Goal: Check status: Check status

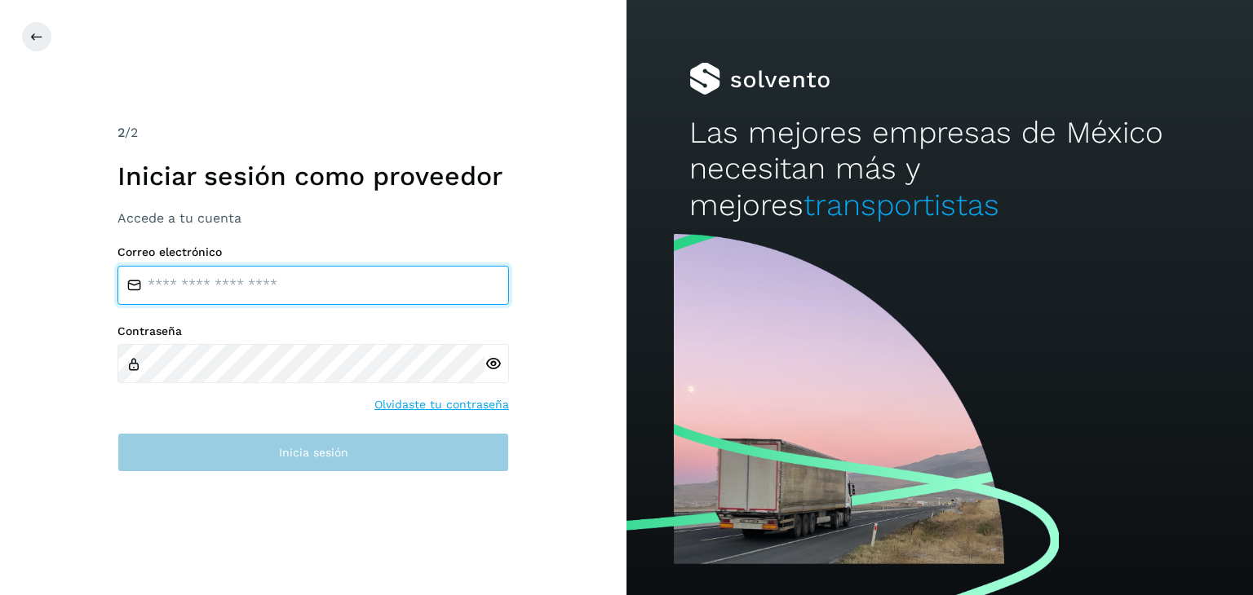
type input "**********"
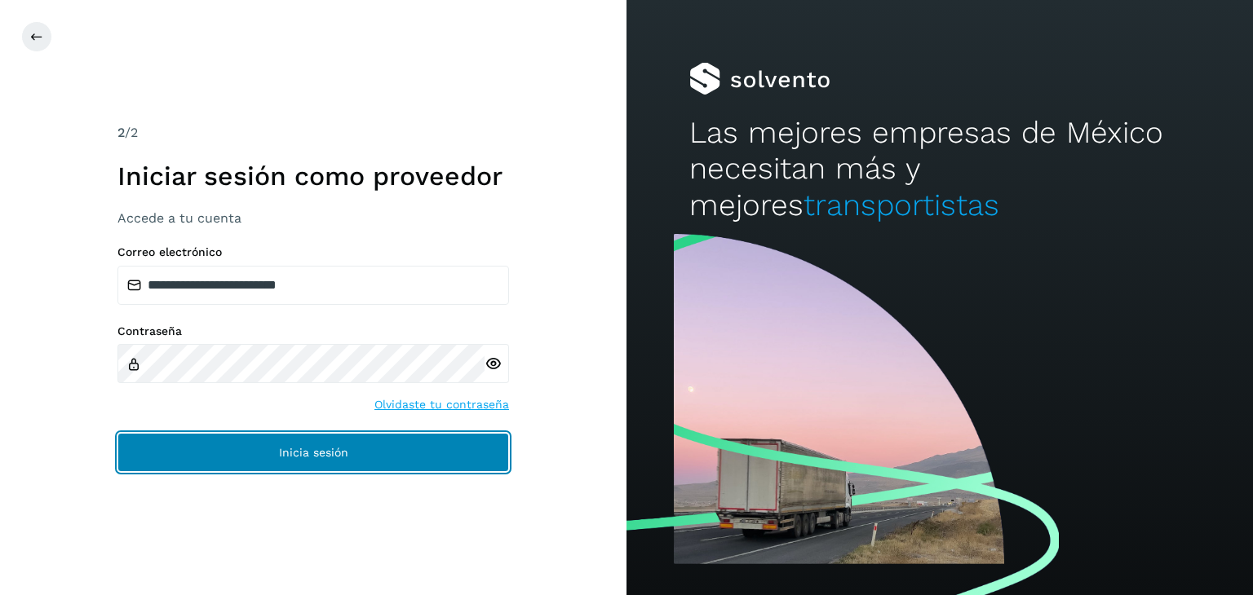
click at [329, 445] on button "Inicia sesión" at bounding box center [313, 452] width 392 height 39
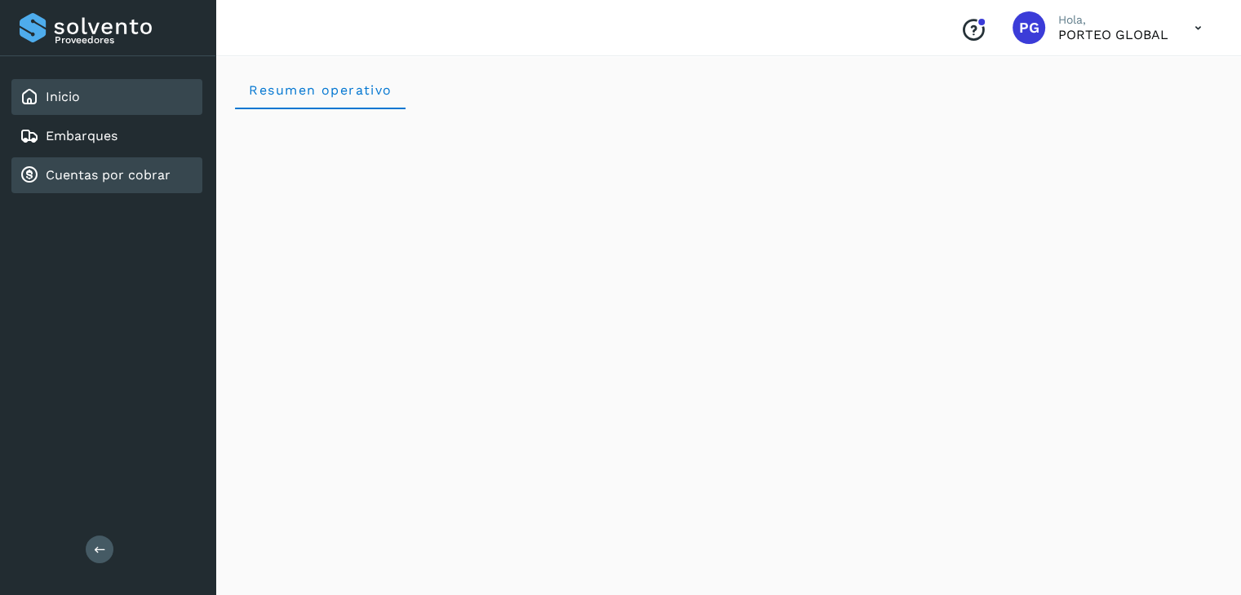
click at [140, 184] on div "Cuentas por cobrar" at bounding box center [106, 175] width 191 height 36
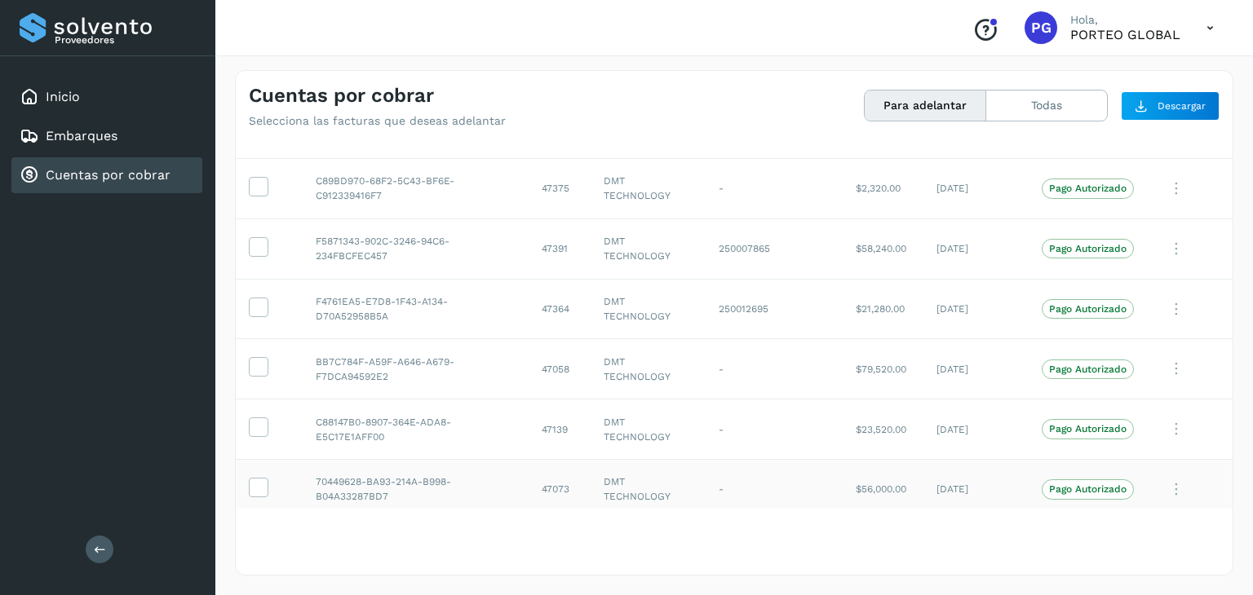
scroll to position [2539, 0]
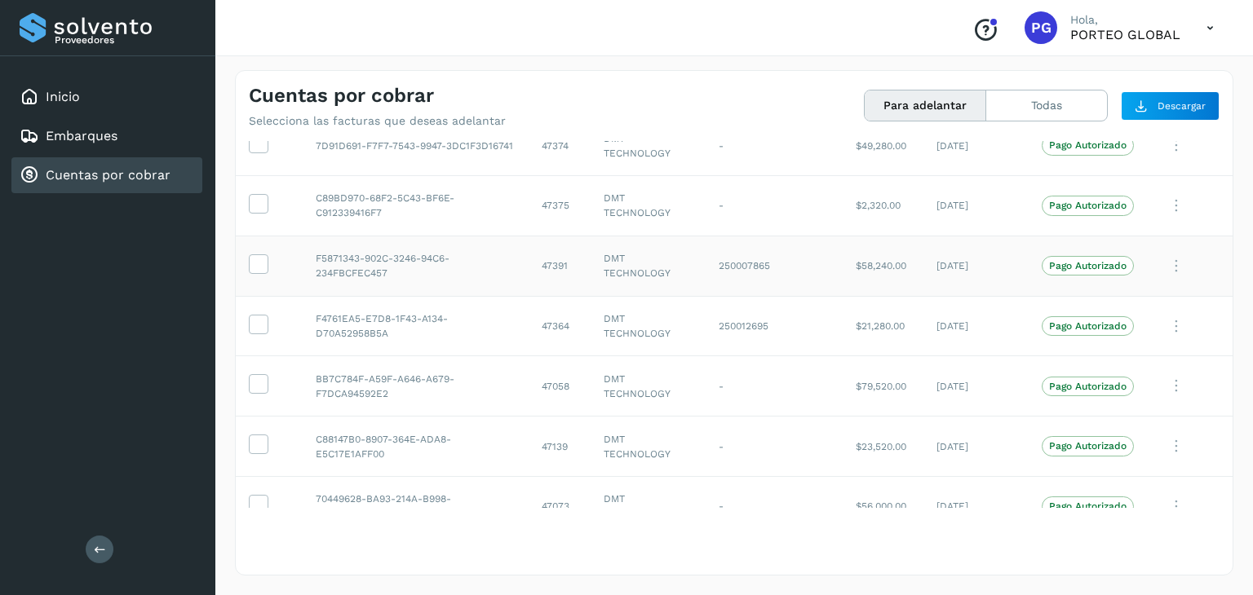
click at [546, 259] on td "47391" at bounding box center [560, 266] width 62 height 60
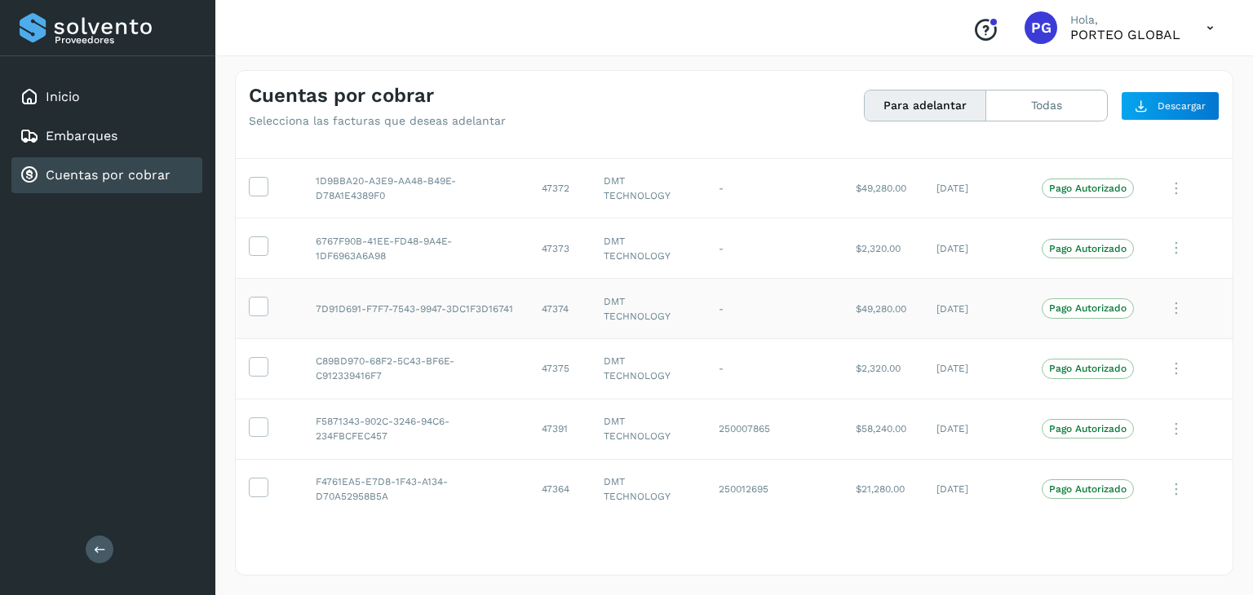
click at [559, 311] on td "47374" at bounding box center [560, 309] width 62 height 60
click at [551, 185] on td "47372" at bounding box center [560, 188] width 62 height 60
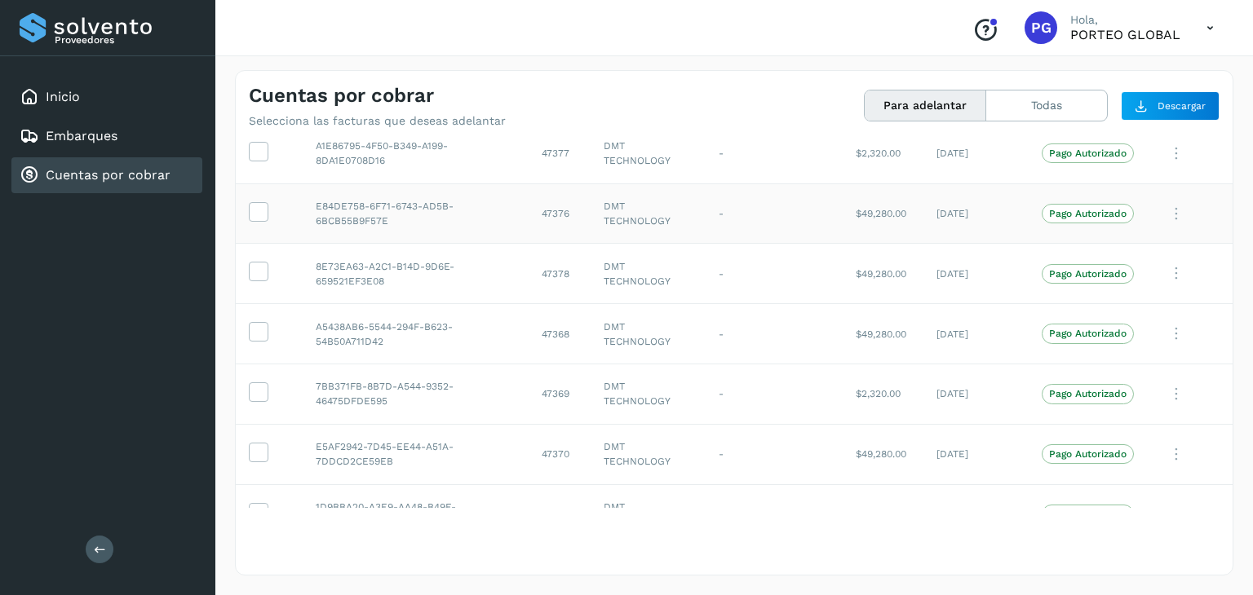
click at [547, 207] on td "47376" at bounding box center [560, 214] width 62 height 60
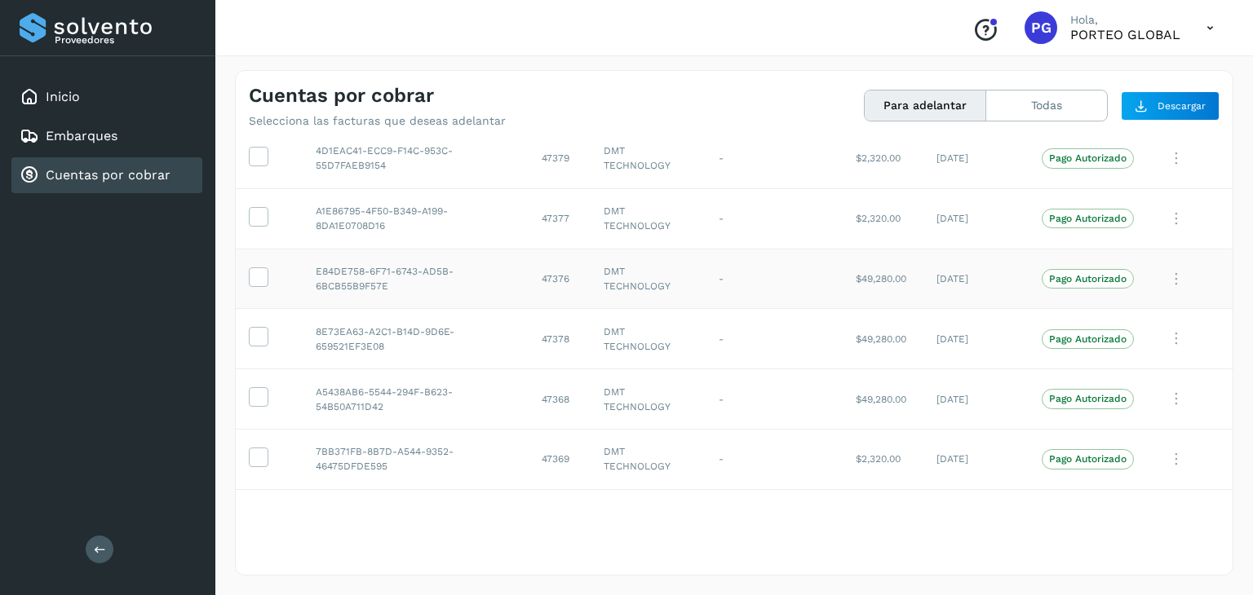
scroll to position [1887, 0]
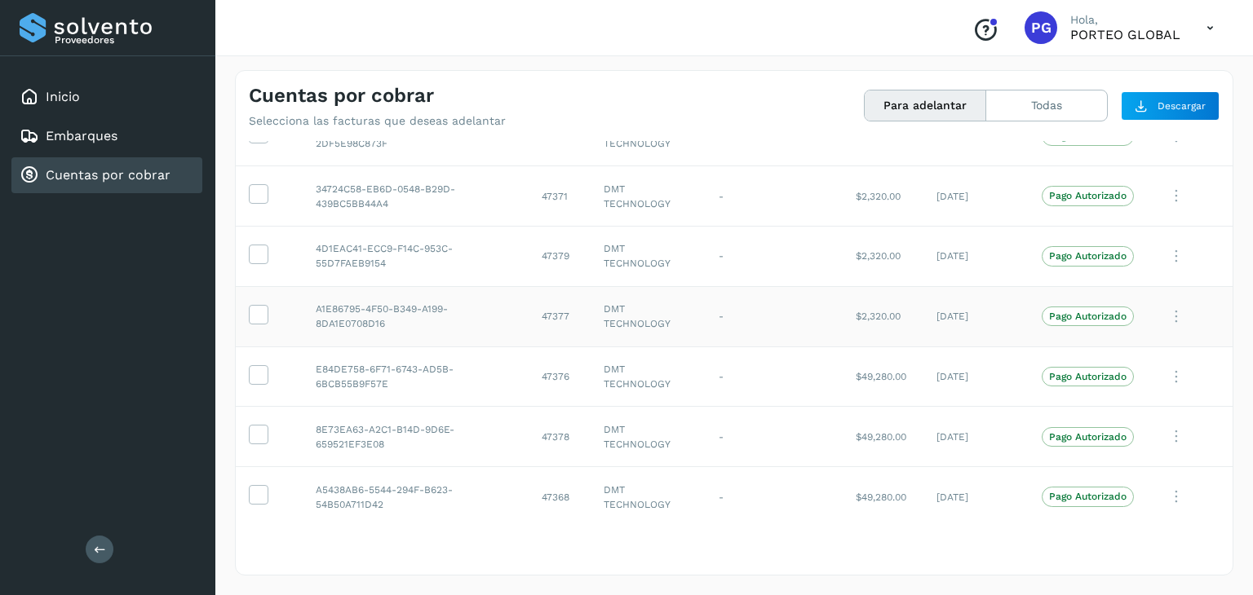
click at [548, 316] on td "47377" at bounding box center [560, 316] width 62 height 60
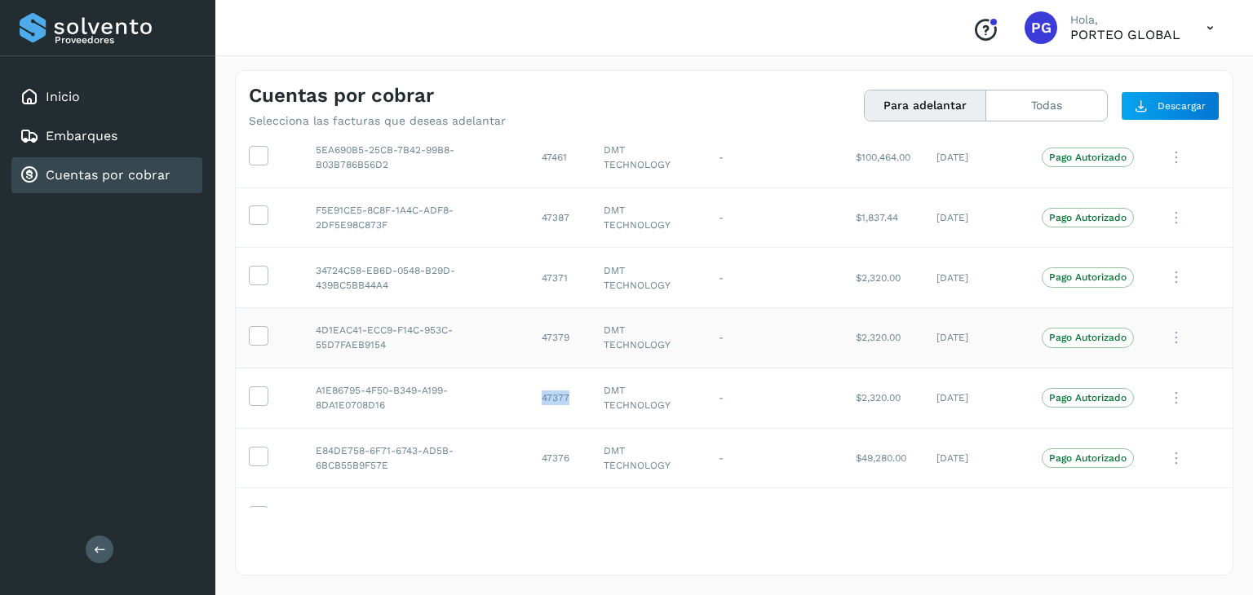
scroll to position [1724, 0]
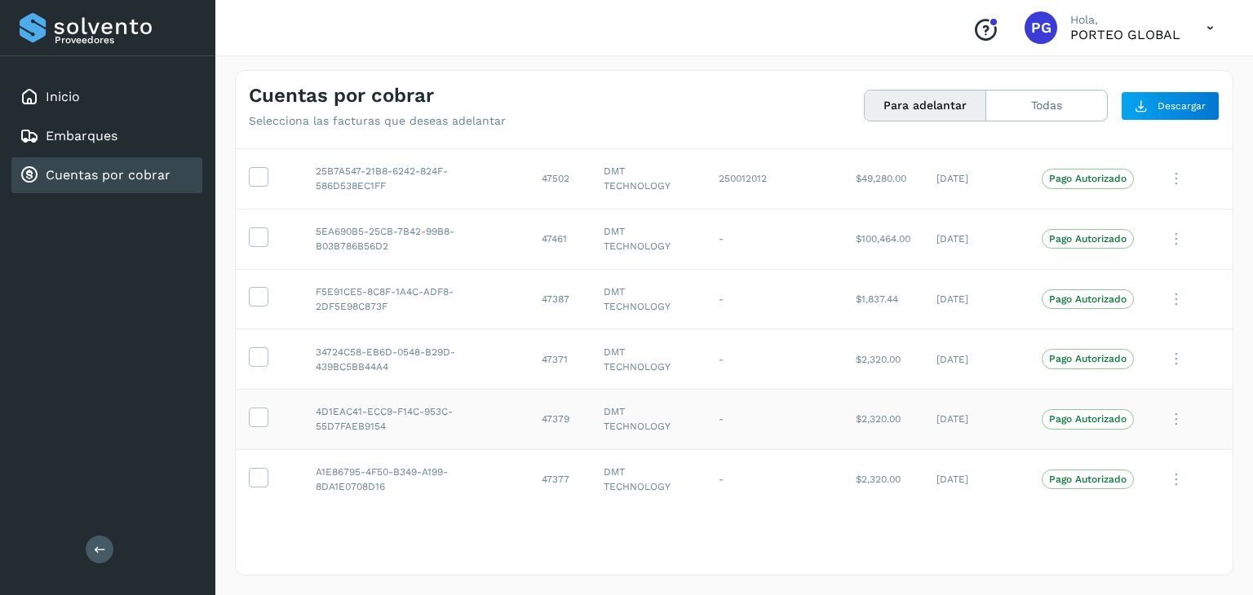
click at [546, 412] on td "47379" at bounding box center [560, 420] width 62 height 60
click at [551, 347] on td "47371" at bounding box center [560, 360] width 62 height 60
click at [552, 291] on td "47387" at bounding box center [560, 299] width 62 height 60
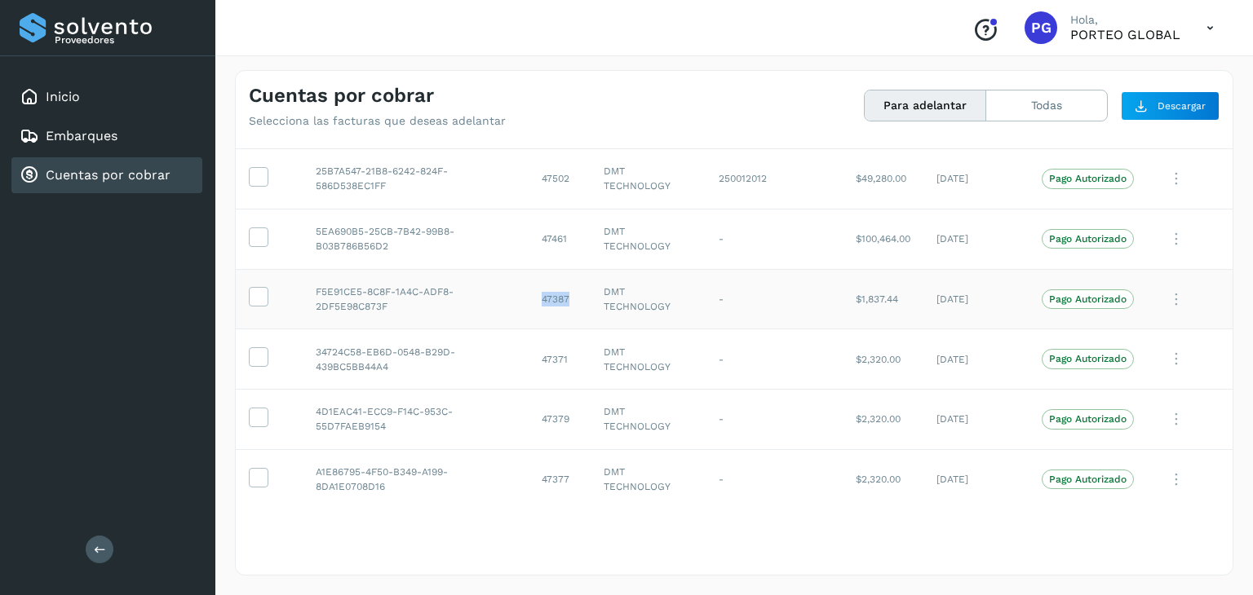
click at [552, 291] on td "47387" at bounding box center [560, 299] width 62 height 60
click at [560, 228] on td "47461" at bounding box center [560, 239] width 62 height 60
click at [544, 229] on td "47461" at bounding box center [560, 239] width 62 height 60
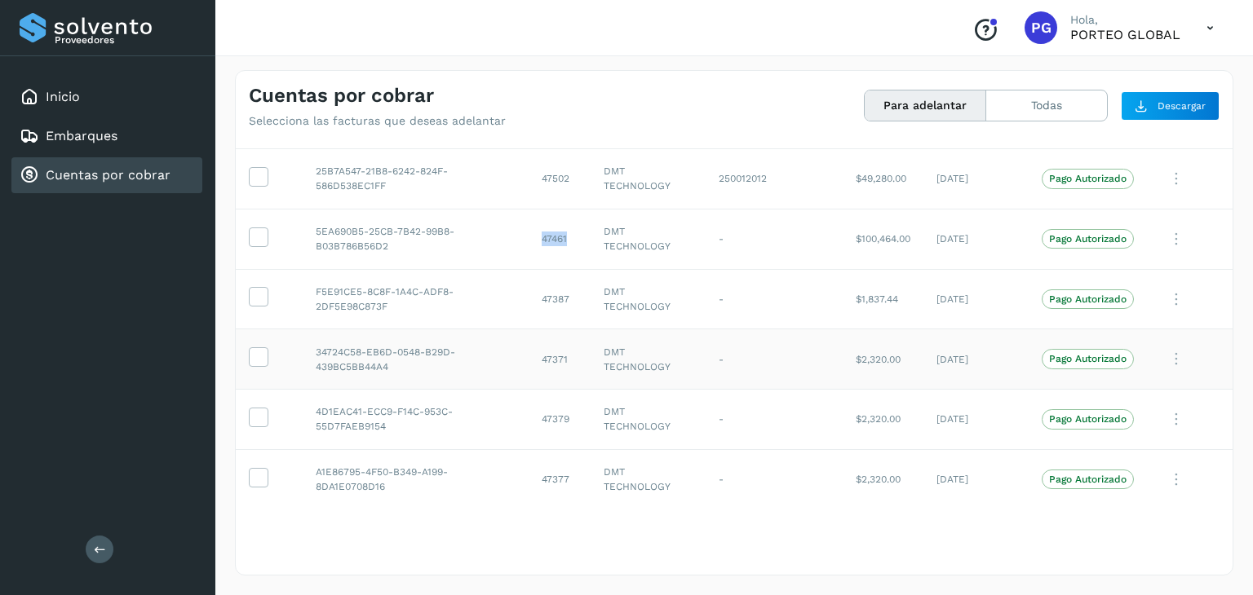
scroll to position [1560, 0]
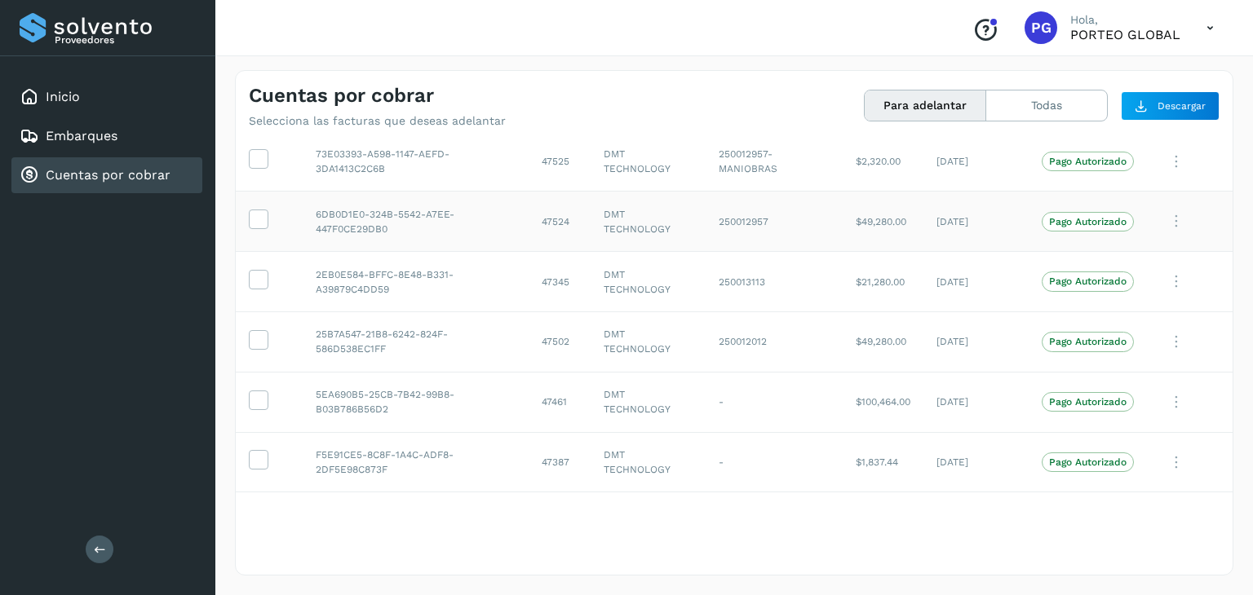
click at [555, 219] on td "47524" at bounding box center [560, 222] width 62 height 60
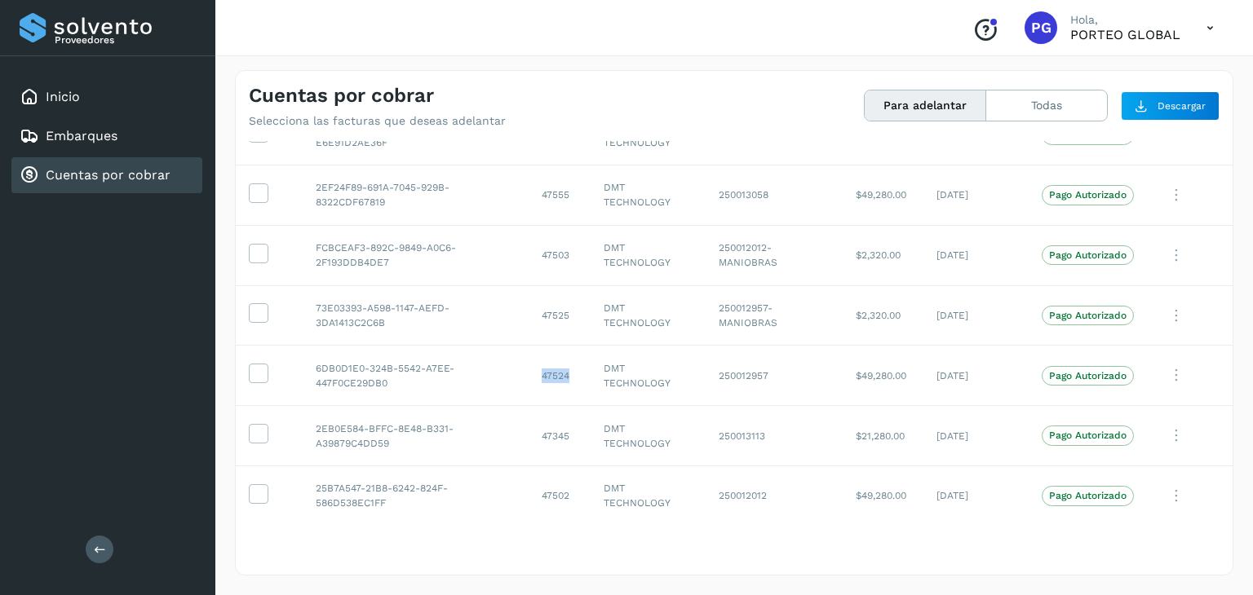
scroll to position [1397, 0]
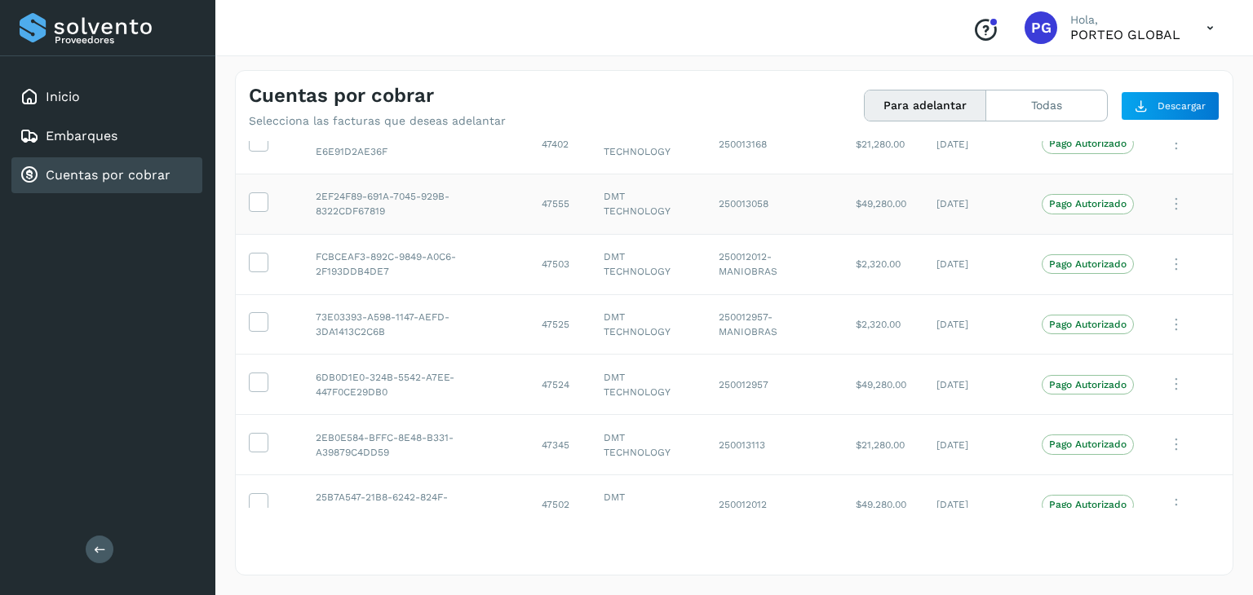
click at [552, 203] on td "47555" at bounding box center [560, 204] width 62 height 60
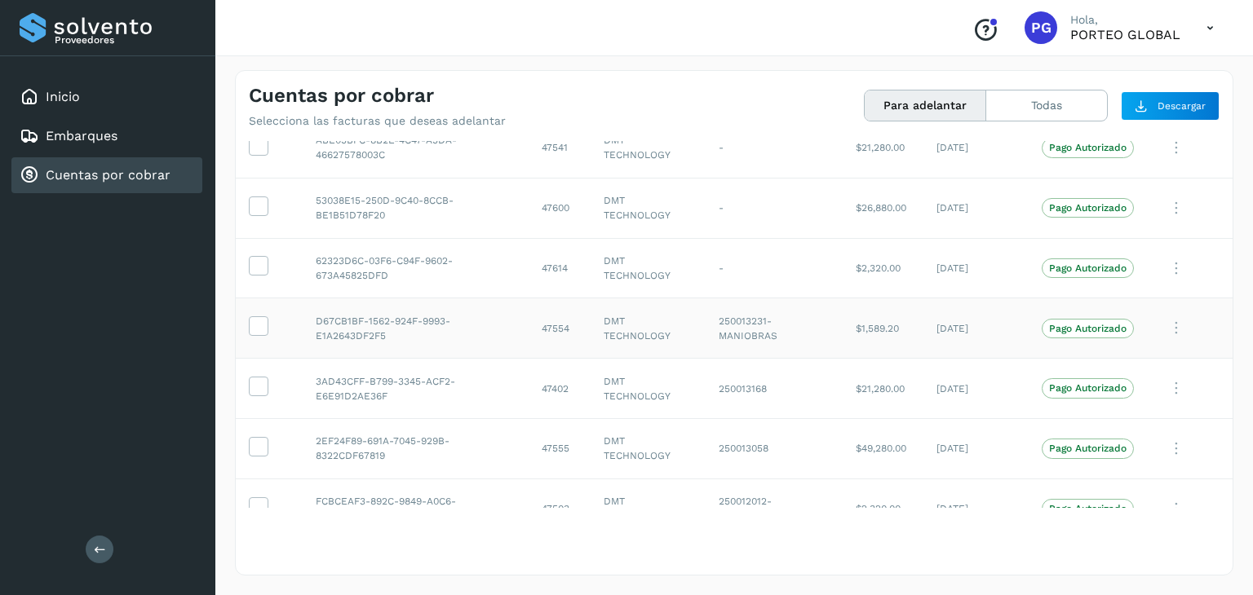
click at [547, 334] on td "47554" at bounding box center [560, 329] width 62 height 60
click at [545, 329] on td "47554" at bounding box center [560, 329] width 62 height 60
click at [555, 265] on td "47614" at bounding box center [560, 268] width 62 height 60
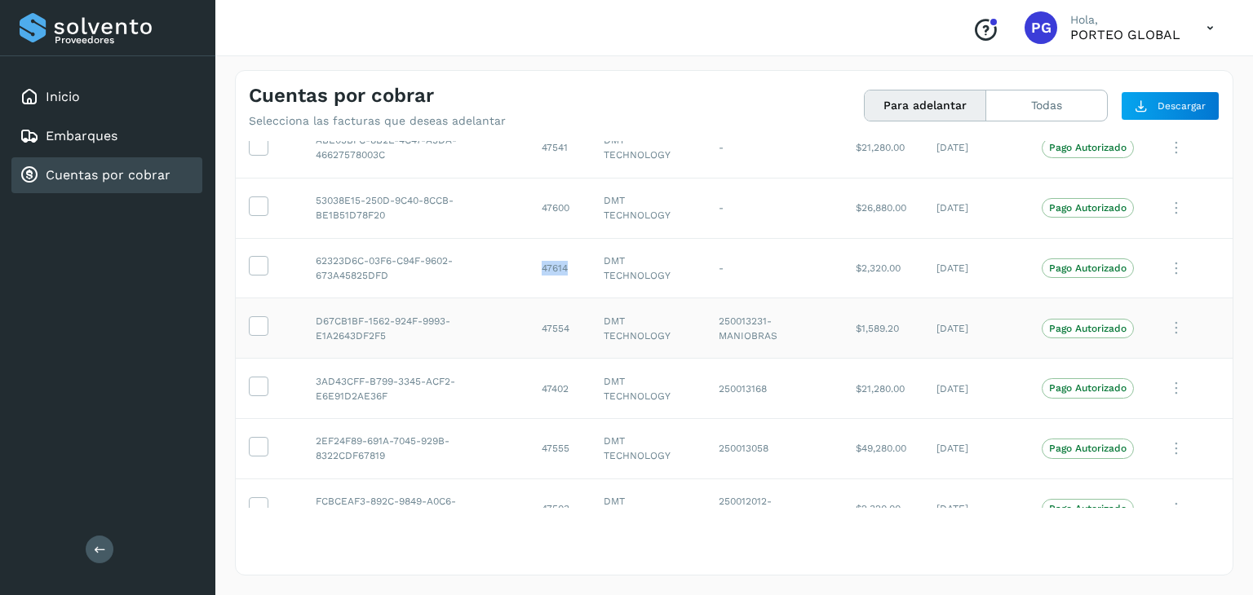
scroll to position [1071, 0]
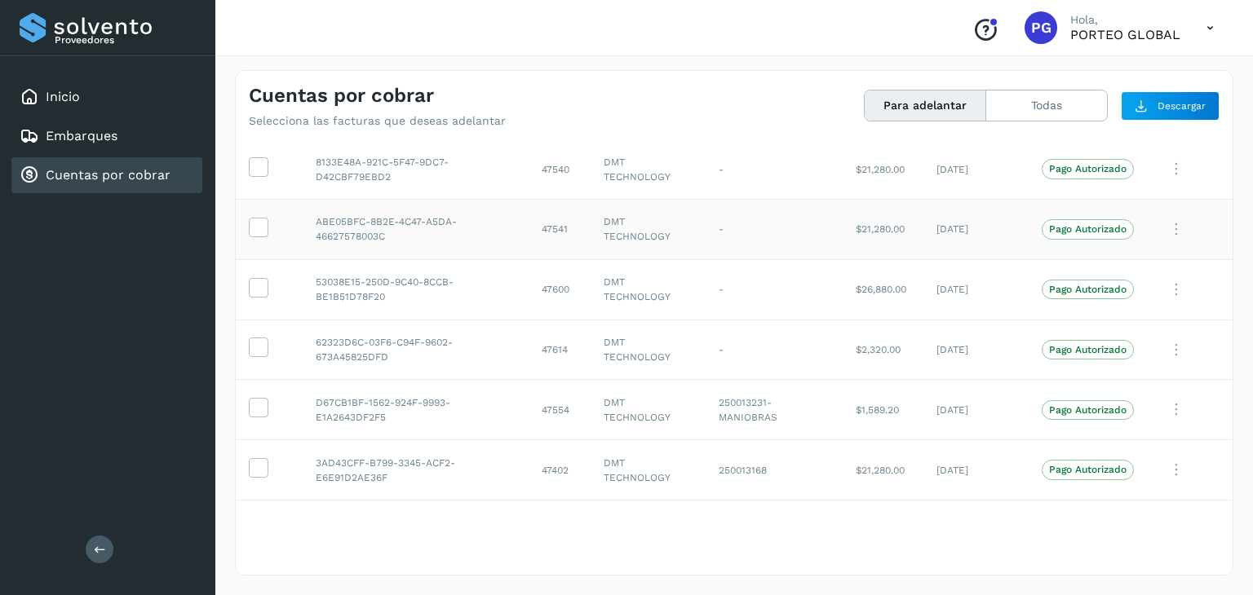
click at [545, 228] on td "47541" at bounding box center [560, 229] width 62 height 60
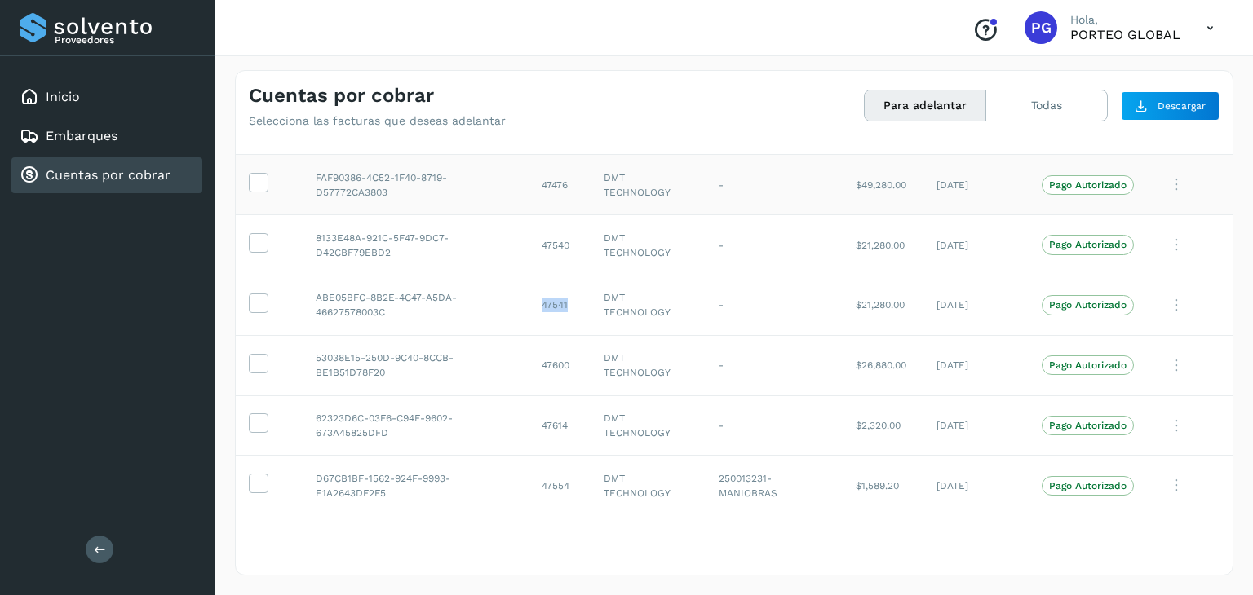
scroll to position [908, 0]
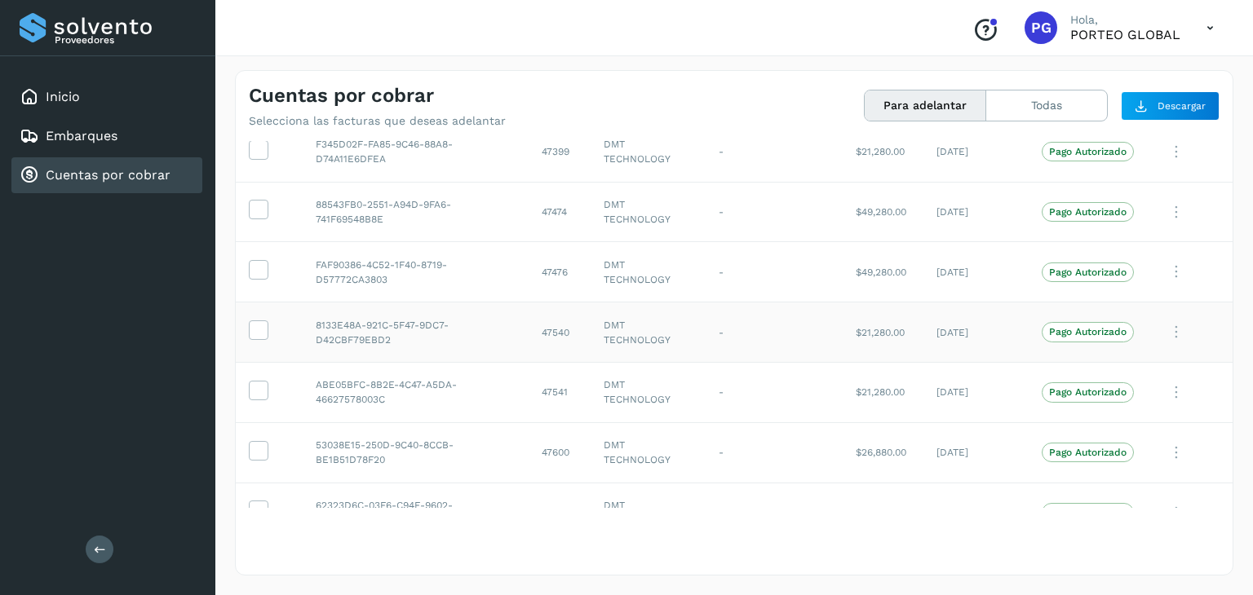
click at [545, 330] on td "47540" at bounding box center [560, 333] width 62 height 60
click at [533, 207] on td "47474" at bounding box center [560, 212] width 62 height 60
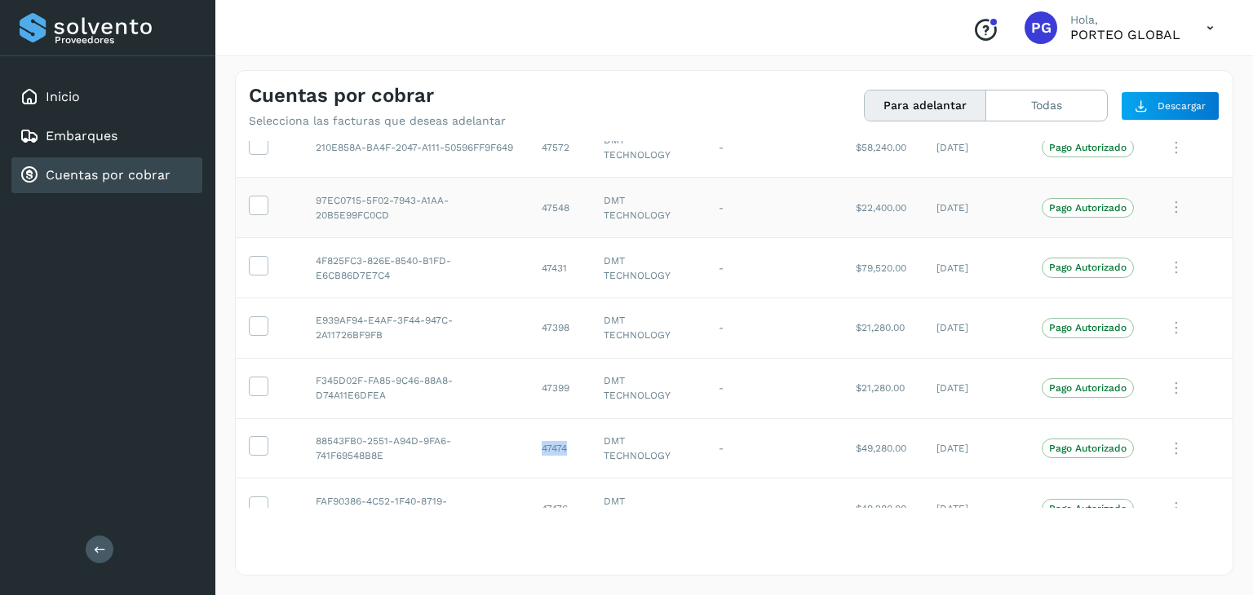
scroll to position [663, 0]
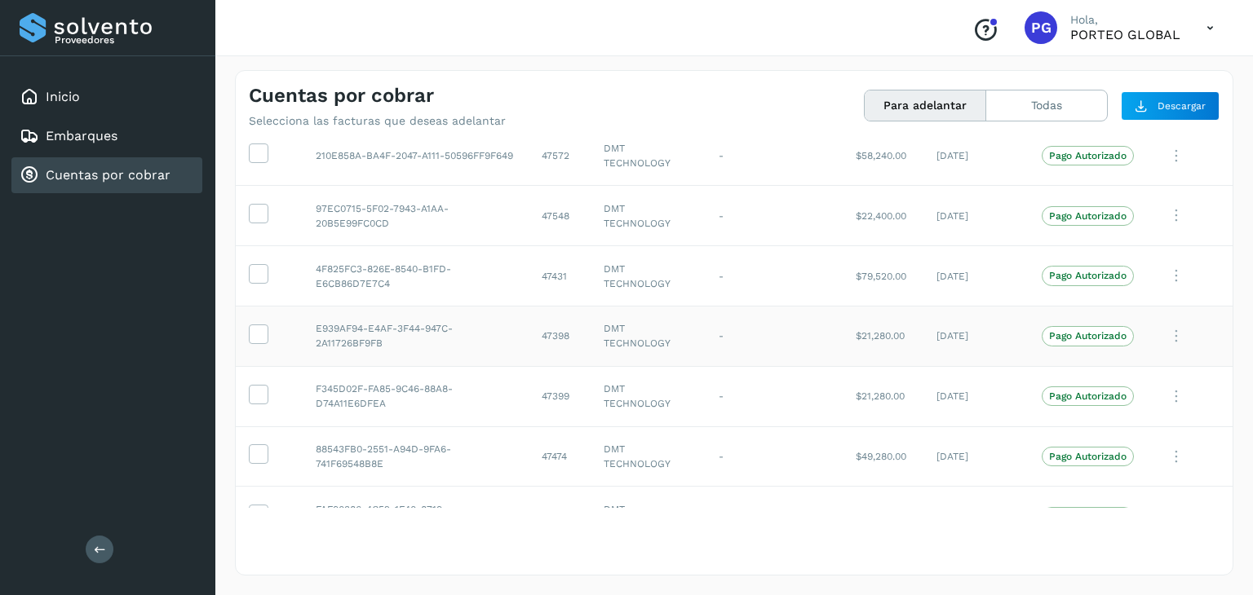
click at [548, 346] on td "47398" at bounding box center [560, 336] width 62 height 60
click at [549, 266] on td "47431" at bounding box center [560, 276] width 62 height 60
click at [547, 145] on td "47572" at bounding box center [560, 156] width 62 height 60
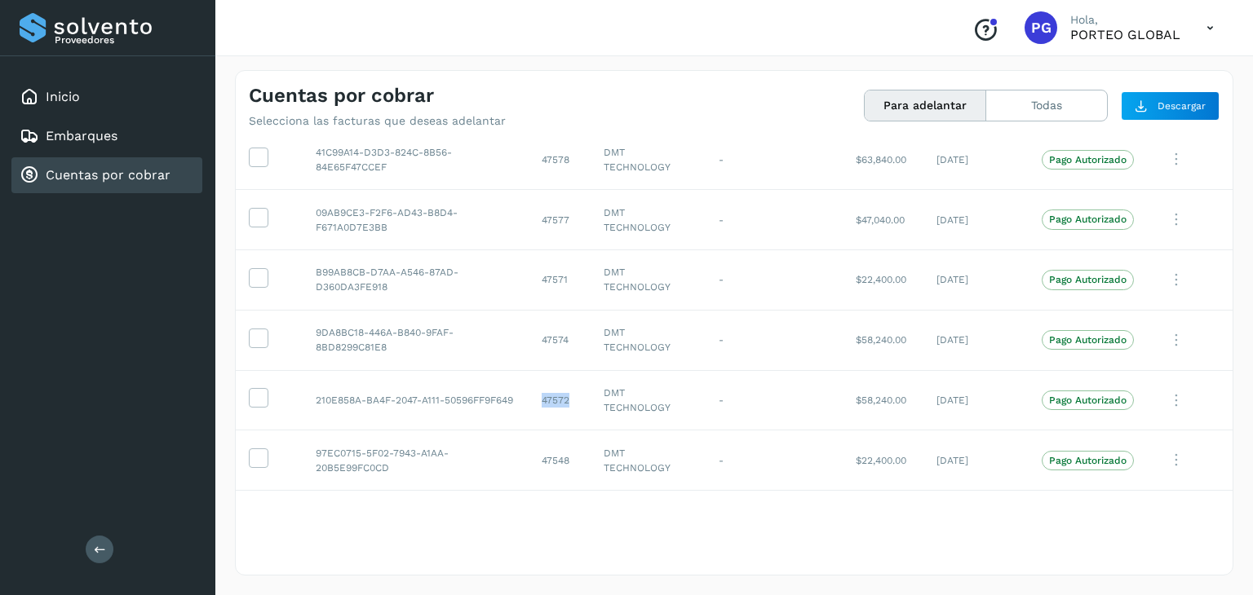
scroll to position [337, 0]
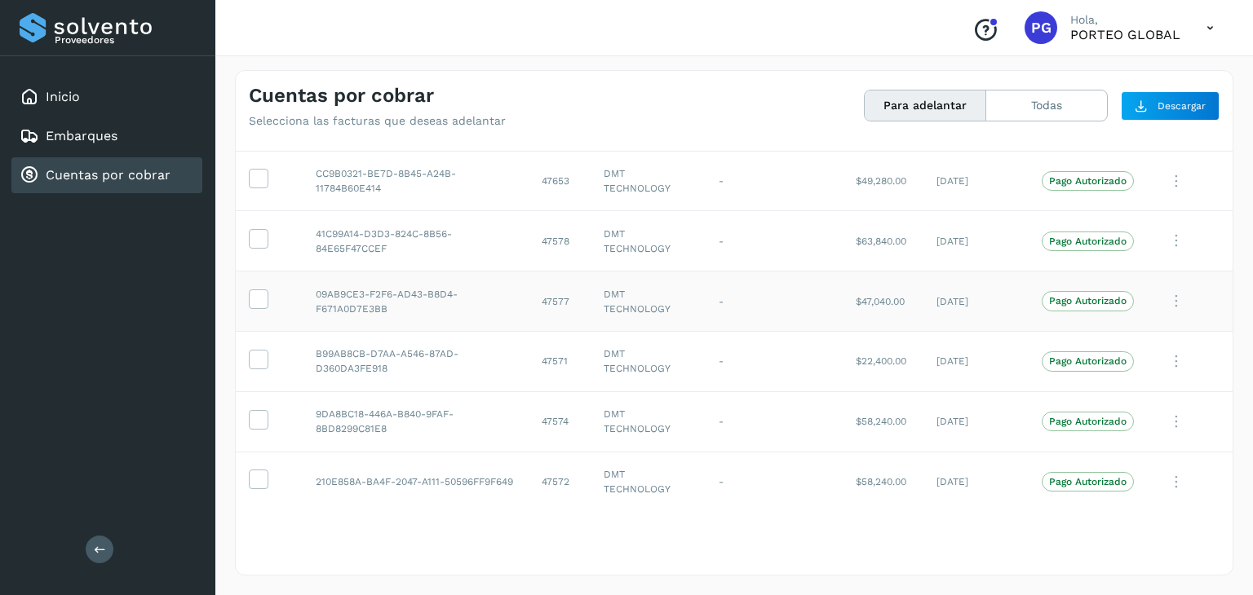
click at [556, 301] on td "47577" at bounding box center [560, 302] width 62 height 60
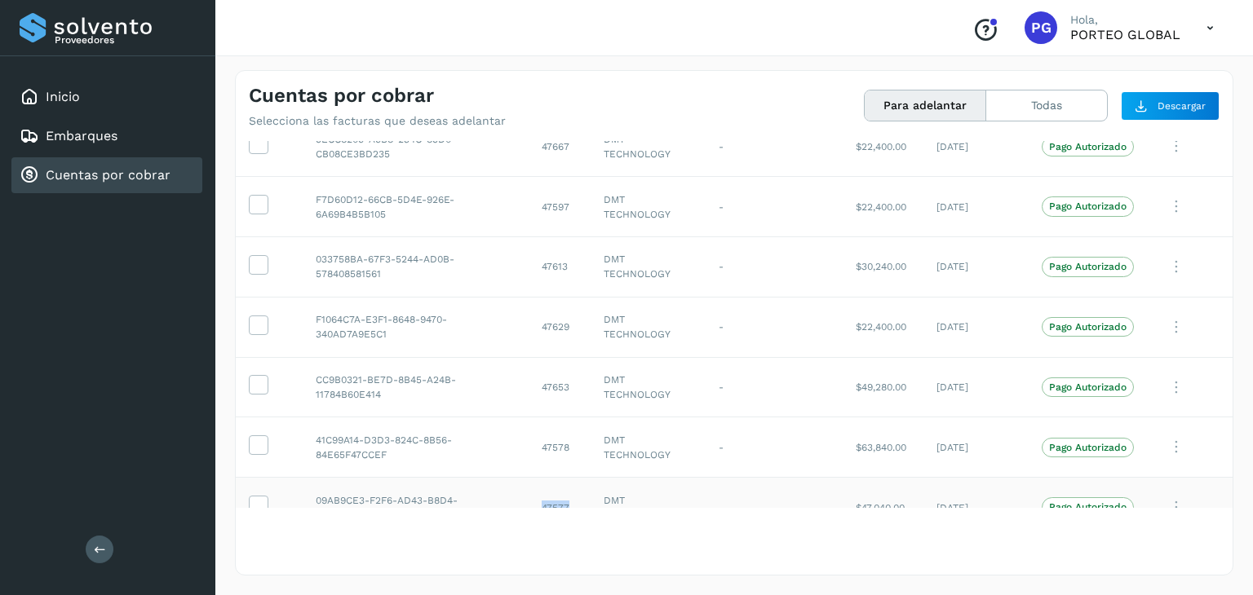
scroll to position [92, 0]
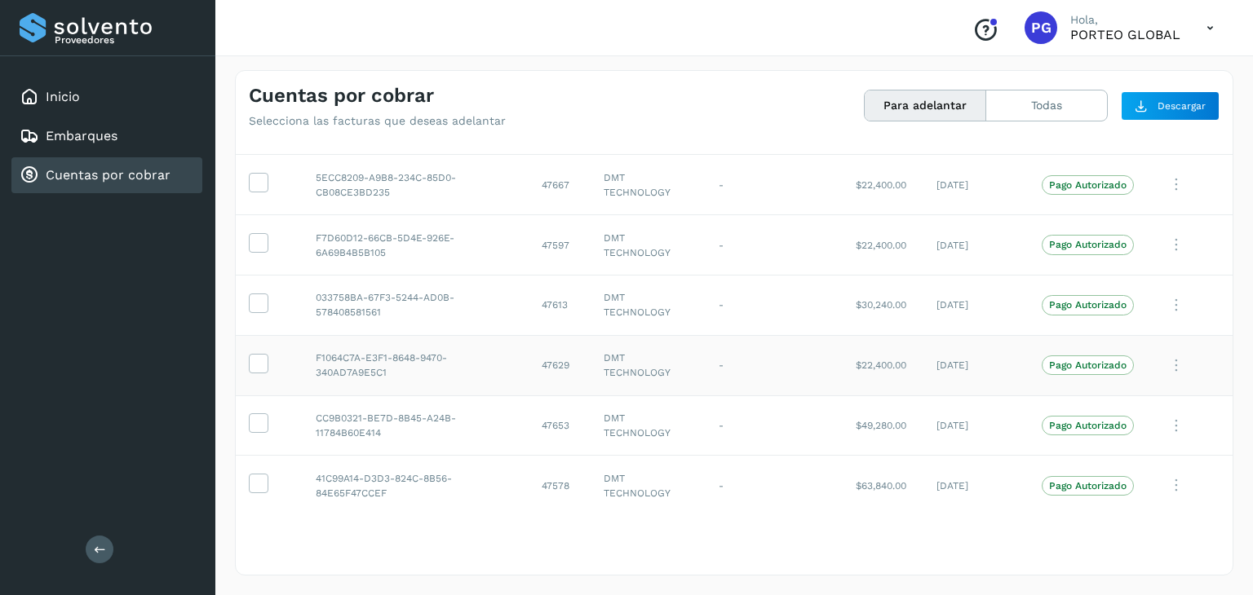
click at [547, 365] on td "47629" at bounding box center [560, 365] width 62 height 60
click at [537, 294] on td "47613" at bounding box center [560, 305] width 62 height 60
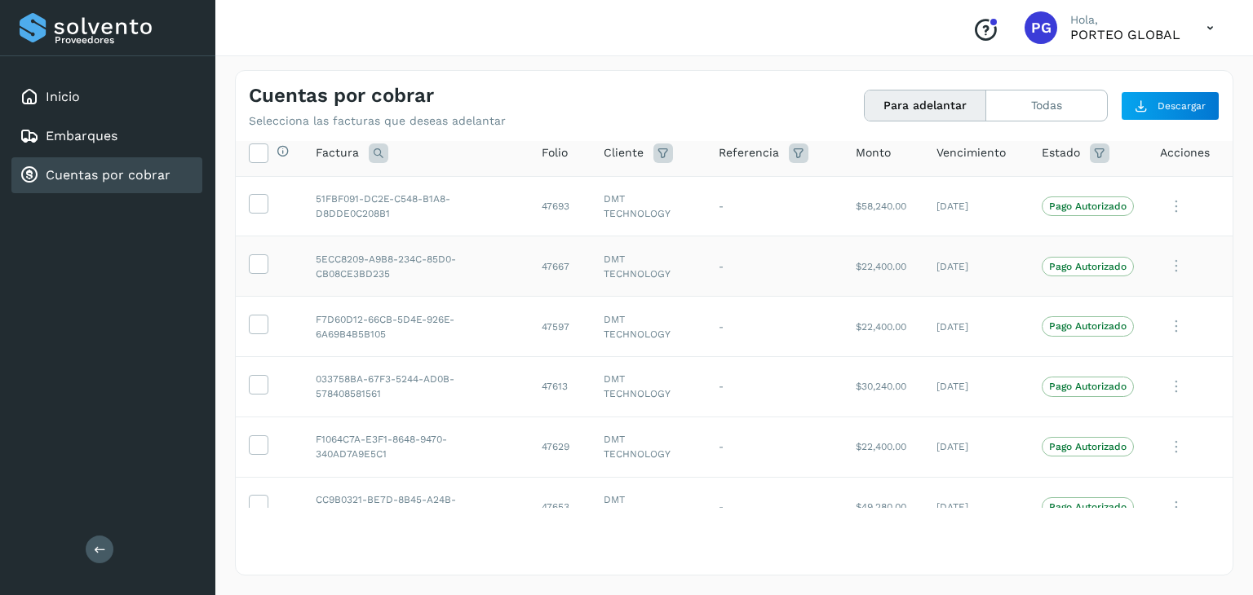
click at [534, 268] on td "47667" at bounding box center [560, 267] width 62 height 60
click at [538, 263] on td "47667" at bounding box center [560, 267] width 62 height 60
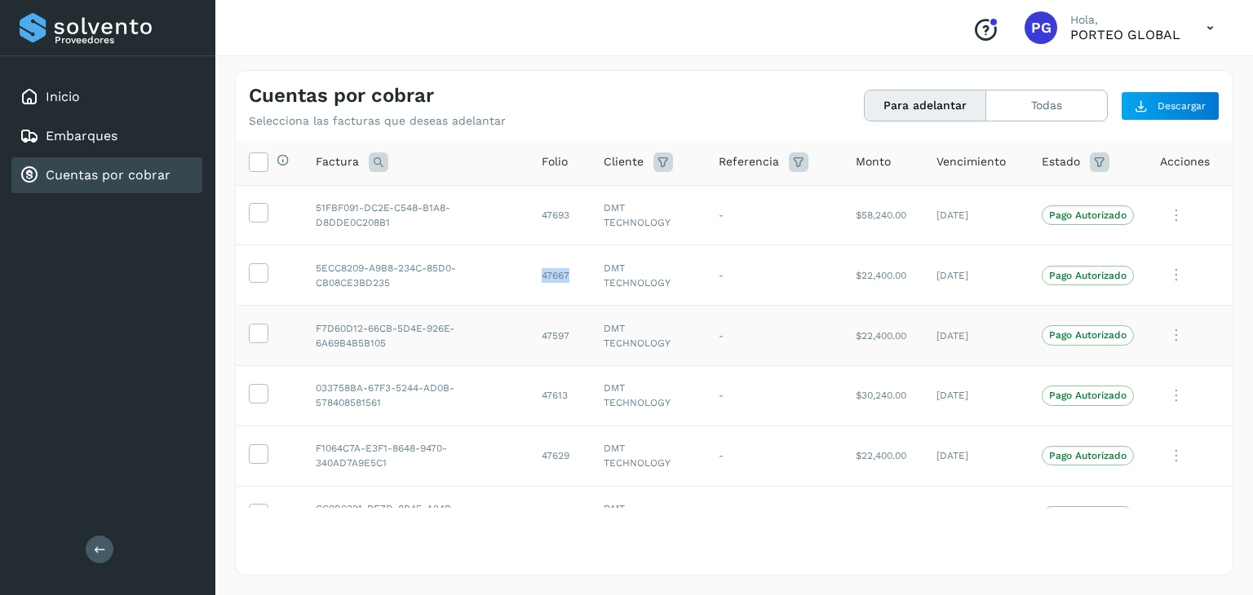
scroll to position [0, 0]
click at [551, 220] on td "47693" at bounding box center [560, 217] width 62 height 60
